Goal: Find specific page/section: Find specific page/section

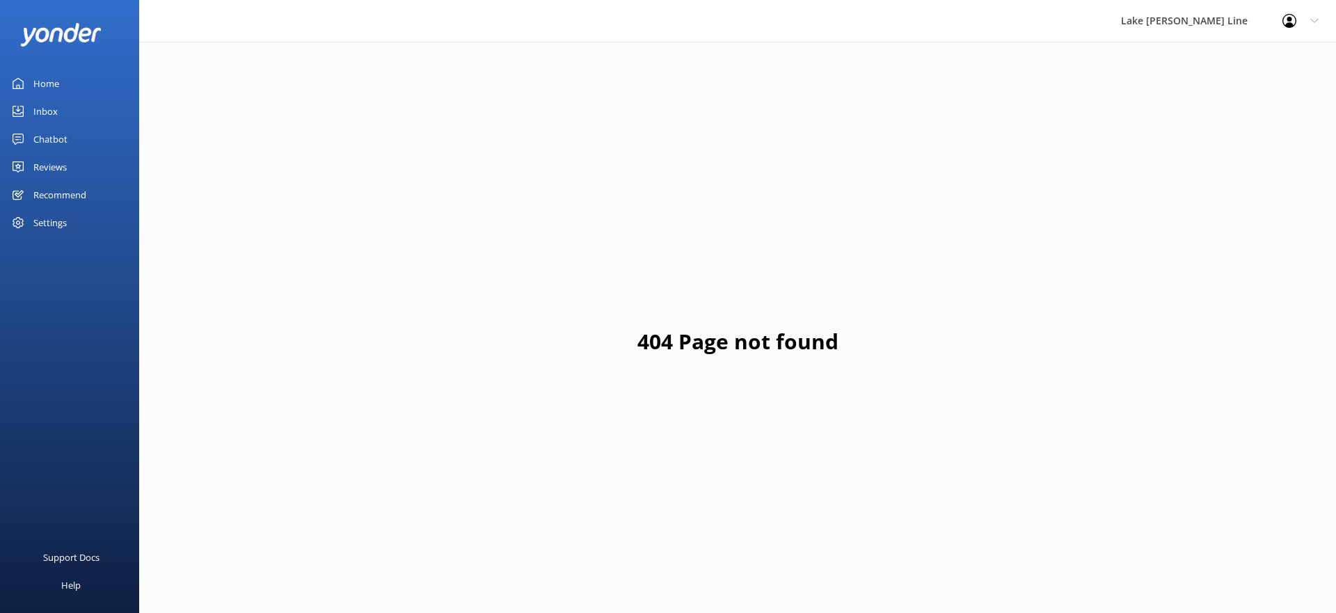
click at [46, 142] on div "Chatbot" at bounding box center [50, 139] width 34 height 28
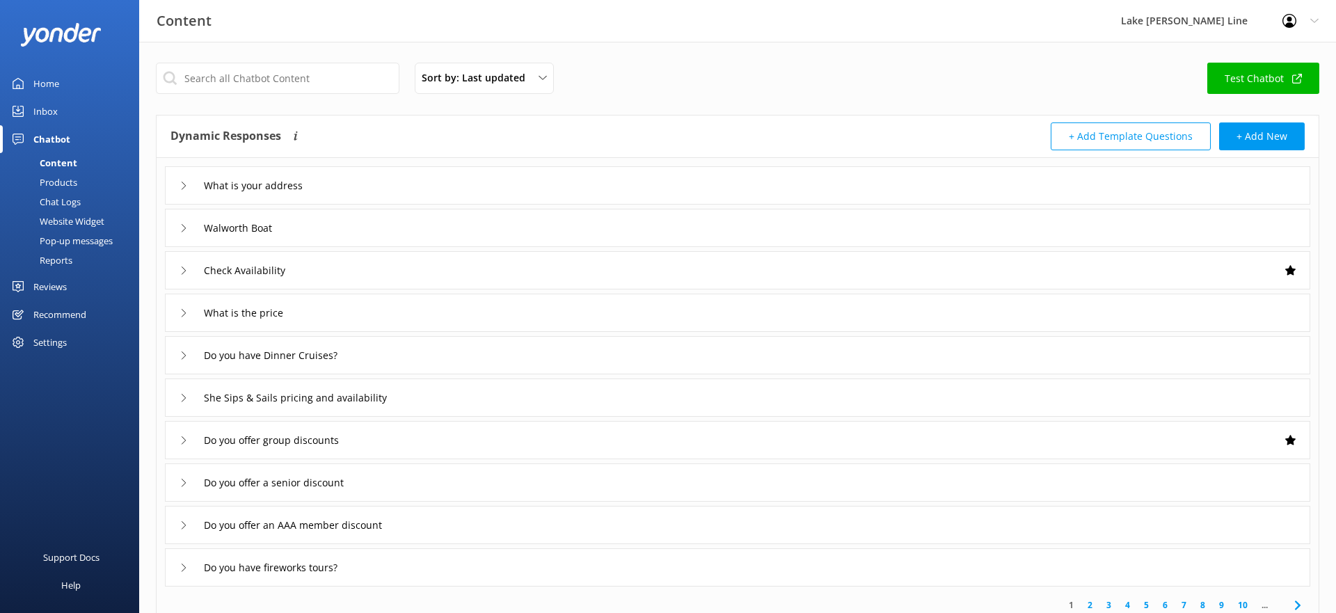
click at [86, 202] on link "Chat Logs" at bounding box center [73, 201] width 131 height 19
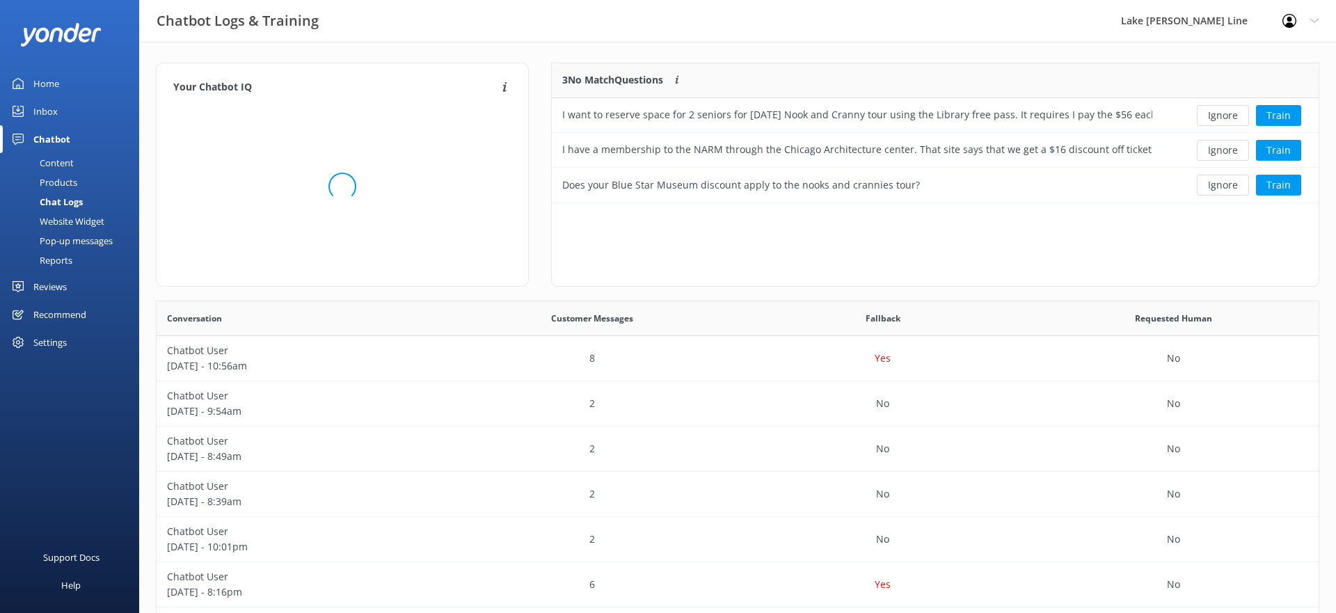
scroll to position [488, 1162]
